Goal: Unclear

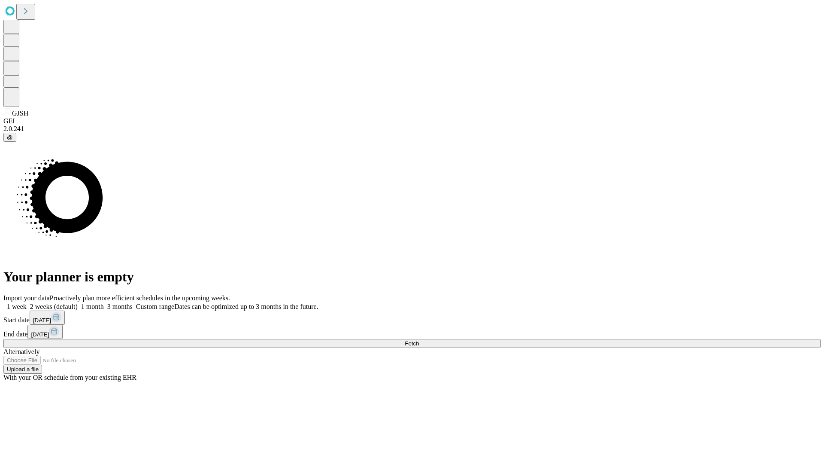
click at [419, 340] on span "Fetch" at bounding box center [412, 343] width 14 height 6
